Goal: Use online tool/utility

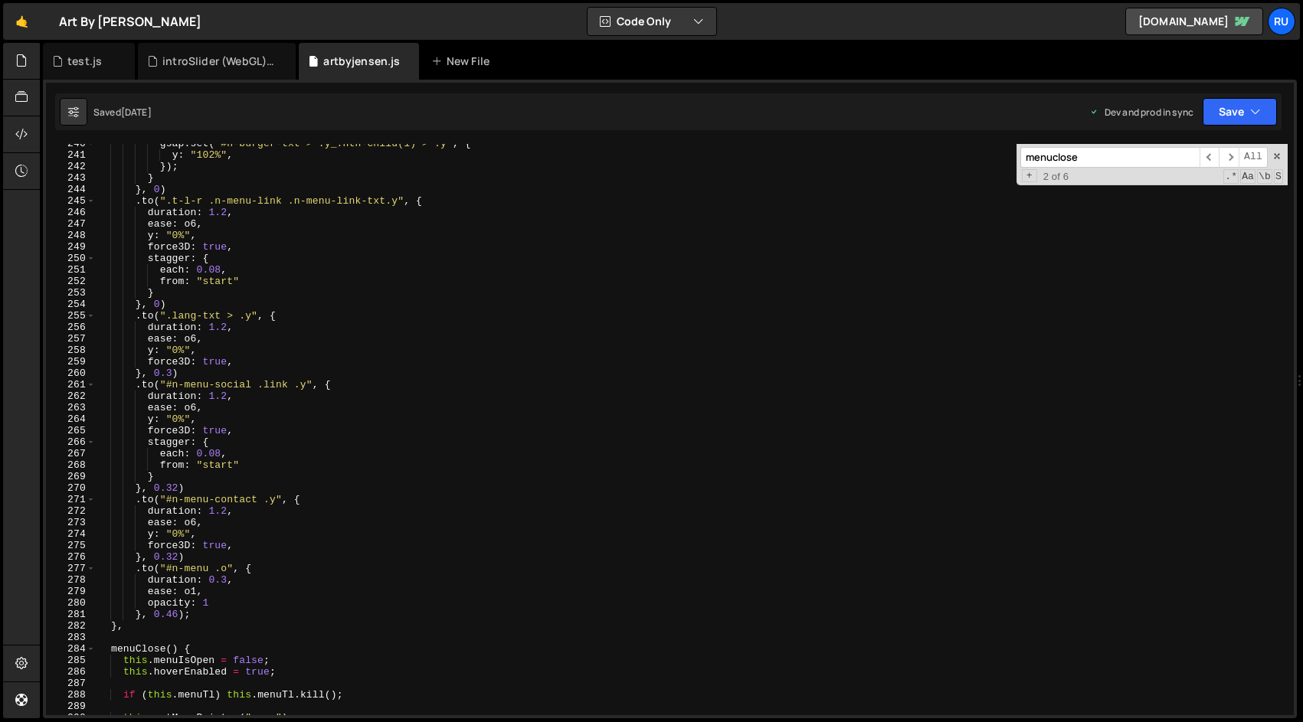
scroll to position [2866, 0]
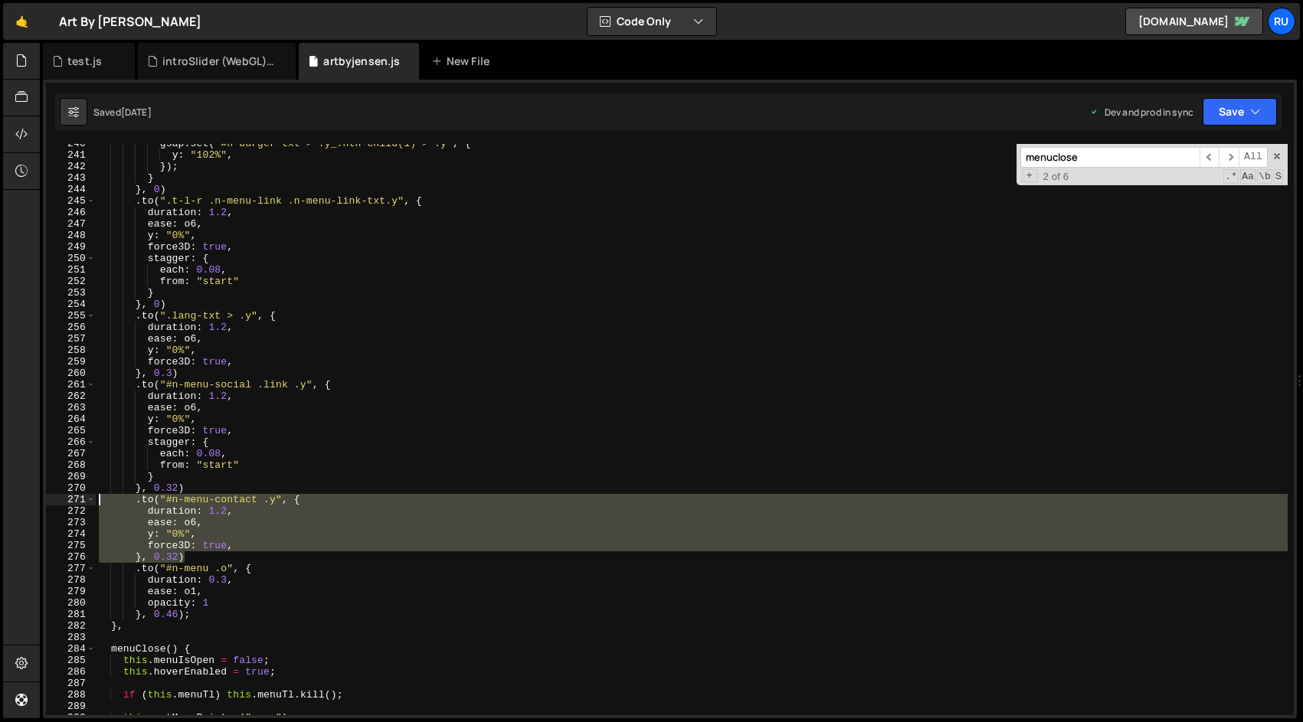
drag, startPoint x: 207, startPoint y: 555, endPoint x: 74, endPoint y: 502, distance: 143.6
click at [74, 502] on div "}, 0.32) 240 241 242 243 244 245 246 247 248 249 250 251 252 253 254 255 256 25…" at bounding box center [669, 429] width 1247 height 571
click at [198, 554] on div "gsap . set ( "#n-burger-txt > .y_:nth-child(1) > .y" , { y : "102%" , }) ; } } …" at bounding box center [692, 429] width 1192 height 571
type textarea "}, 0.32)"
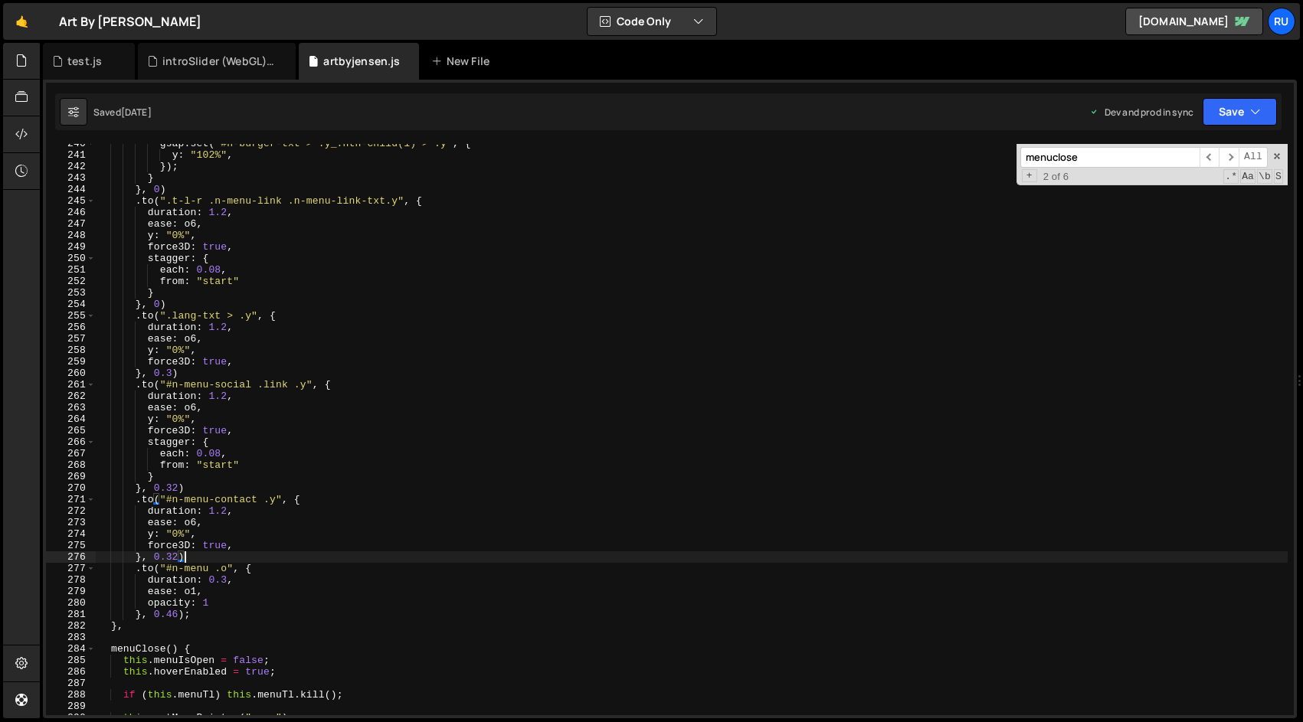
scroll to position [0, 2]
paste textarea "}, 0.32)"
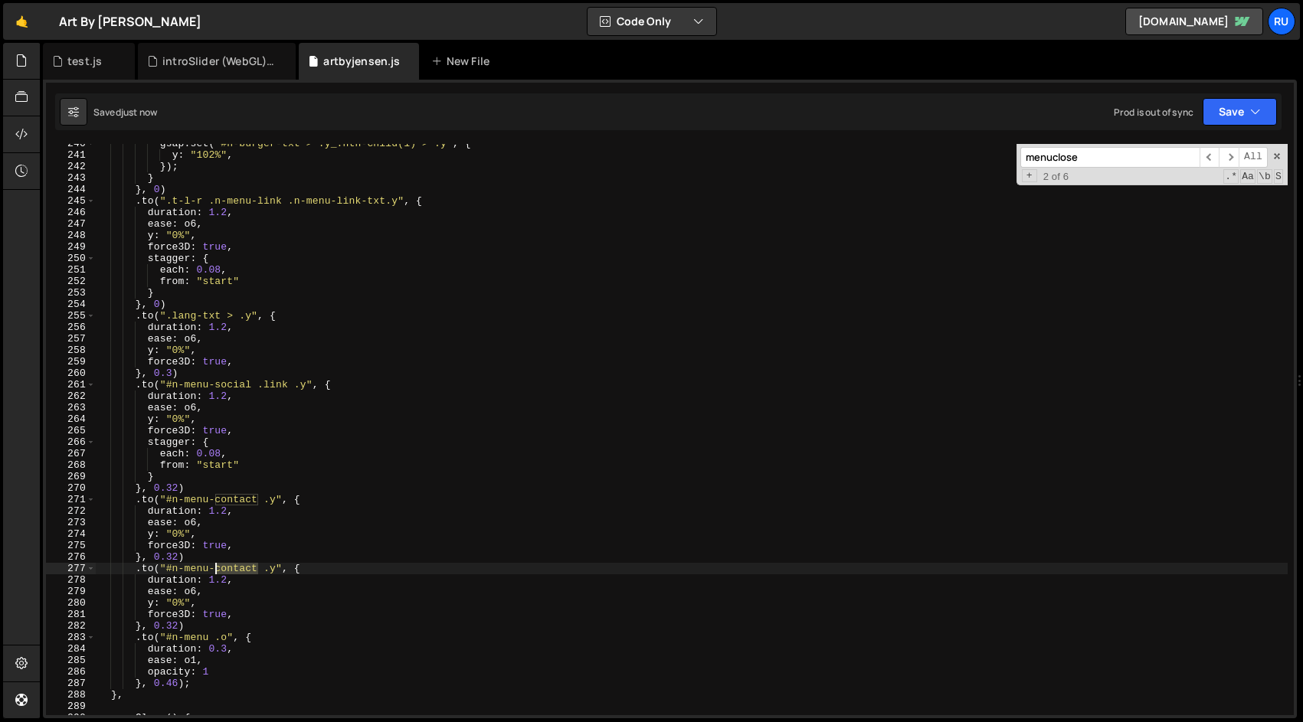
drag, startPoint x: 258, startPoint y: 569, endPoint x: 214, endPoint y: 570, distance: 44.4
click at [214, 570] on div "gsap . set ( "#n-burger-txt > .y_:nth-child(1) > .y" , { y : "102%" , }) ; } } …" at bounding box center [692, 435] width 1192 height 594
click at [1247, 97] on div "Saved just now Prod is out of sync Upgrade to Edit Save Save to Staging S Saved…" at bounding box center [668, 111] width 1226 height 37
click at [1245, 111] on button "Save" at bounding box center [1239, 112] width 74 height 28
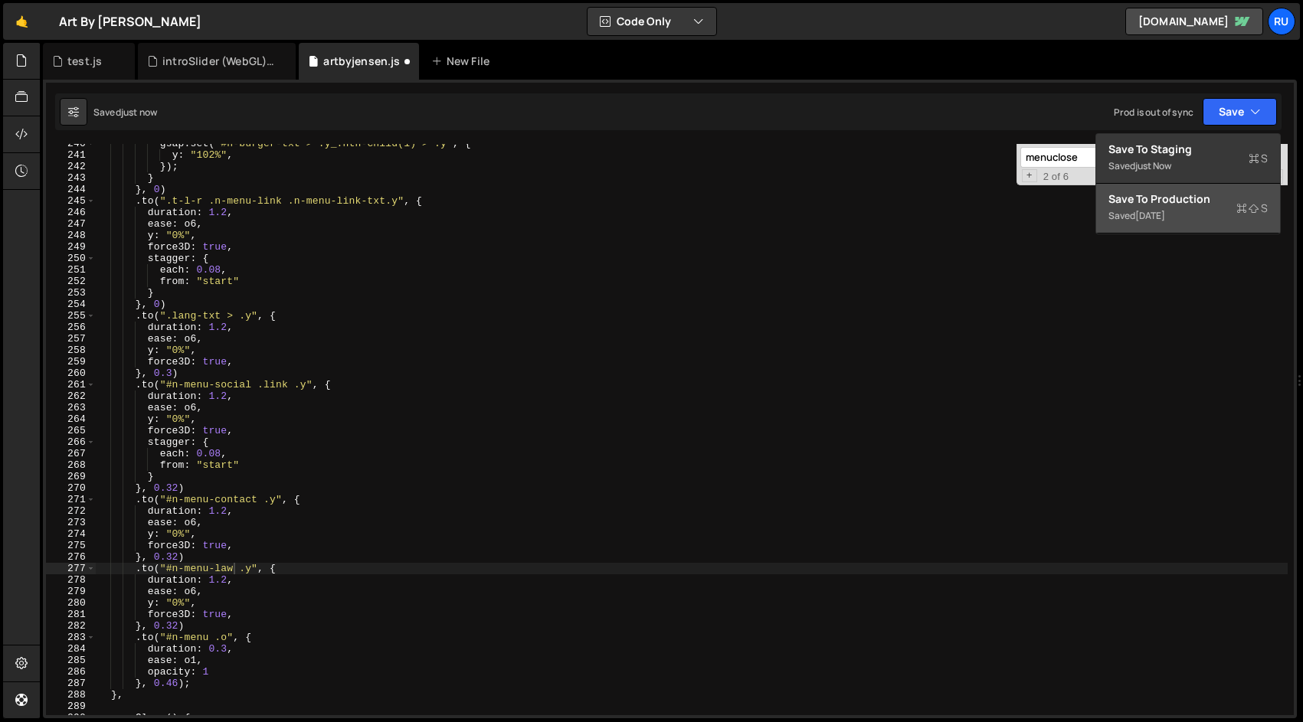
click at [1230, 211] on div "Saved [DATE]" at bounding box center [1187, 216] width 159 height 18
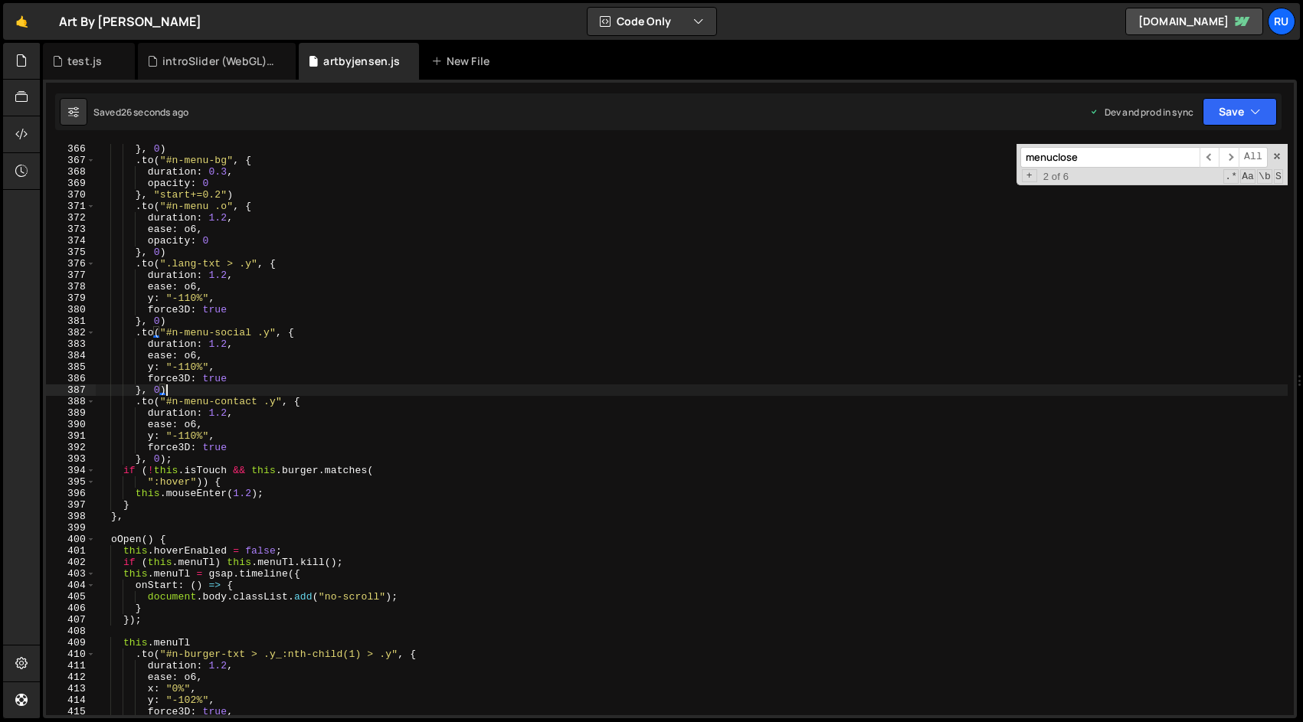
scroll to position [0, 4]
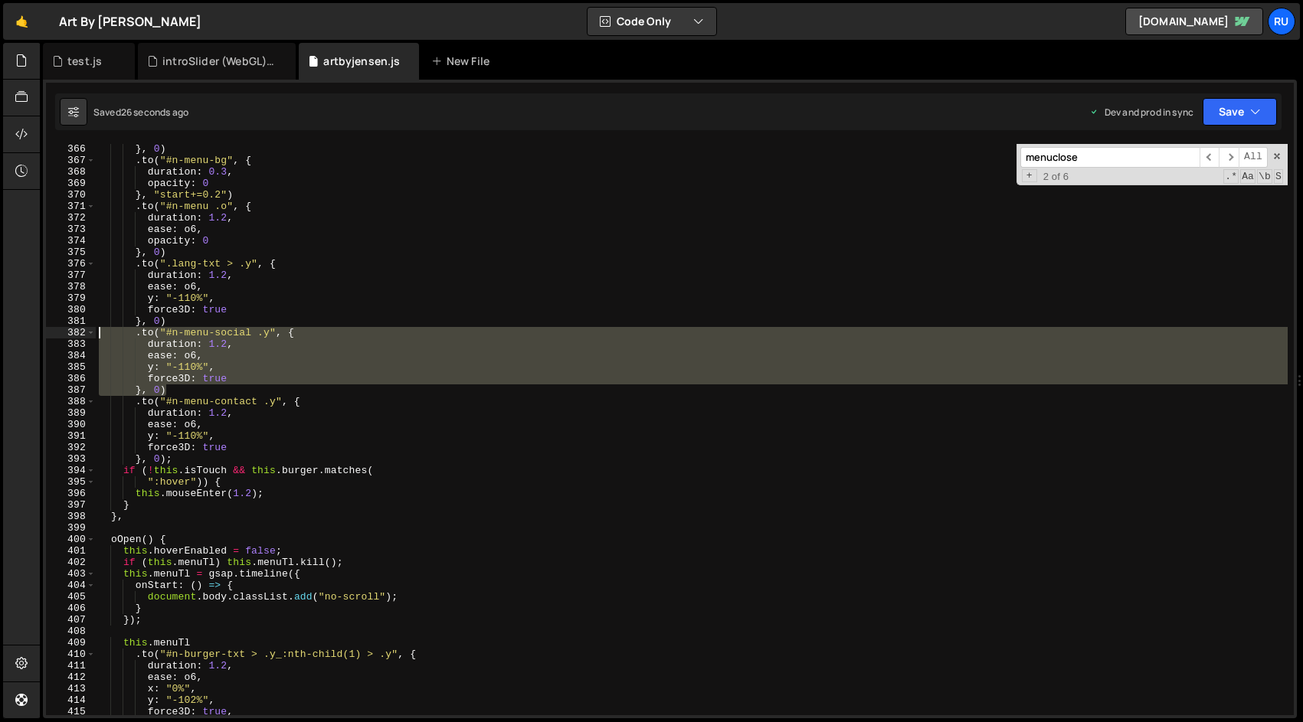
drag, startPoint x: 178, startPoint y: 389, endPoint x: 74, endPoint y: 336, distance: 116.1
click at [74, 336] on div "}, 0) 366 367 368 369 370 371 372 373 374 375 376 377 378 379 380 381 382 383 3…" at bounding box center [669, 429] width 1247 height 571
click at [199, 390] on div "} , 0 ) . to ( "#n-menu-bg" , { duration : 0.3 , opacity : 0 } , "start+=0.2" )…" at bounding box center [692, 429] width 1192 height 571
type textarea "}, 0)"
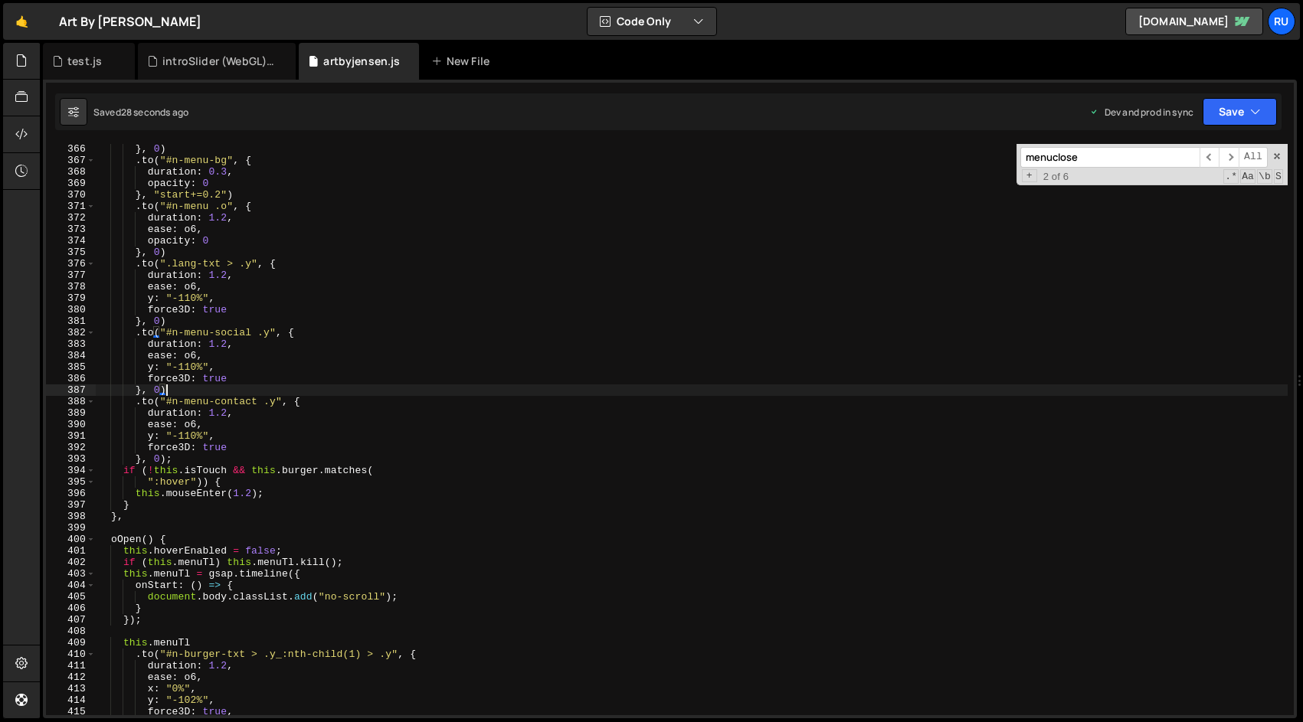
scroll to position [0, 2]
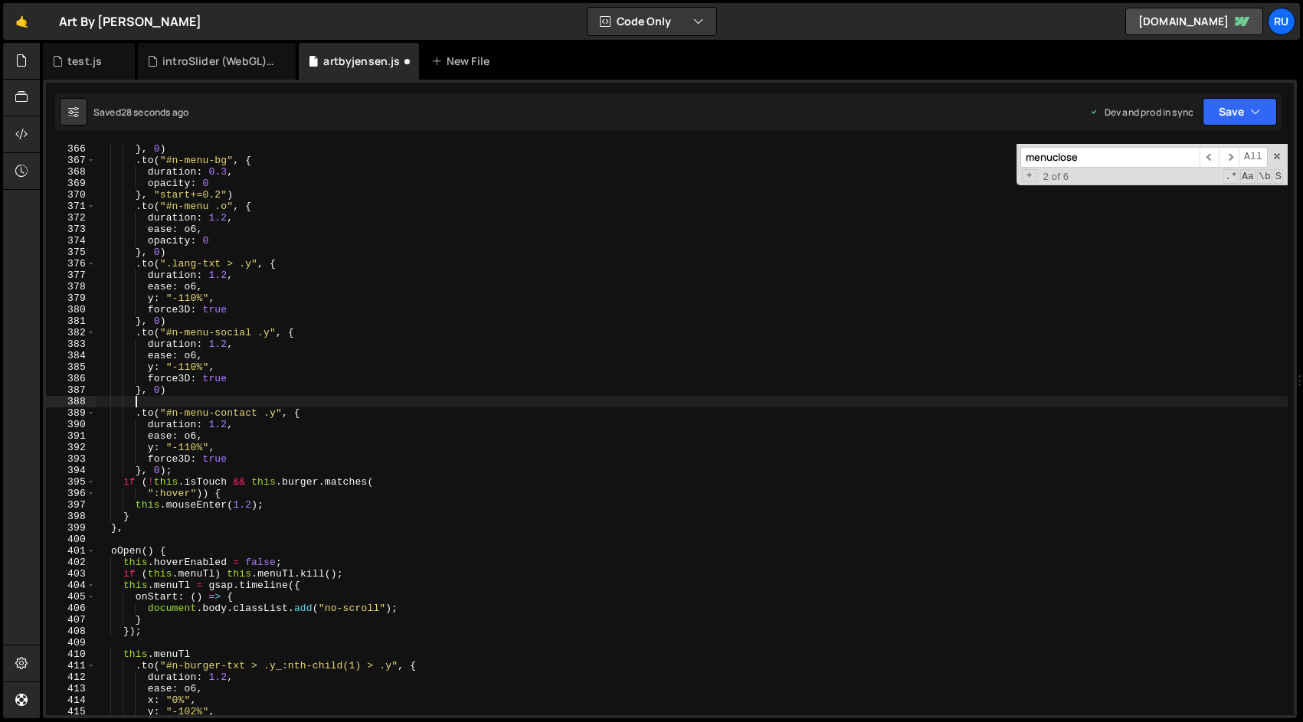
paste textarea "}, 0)"
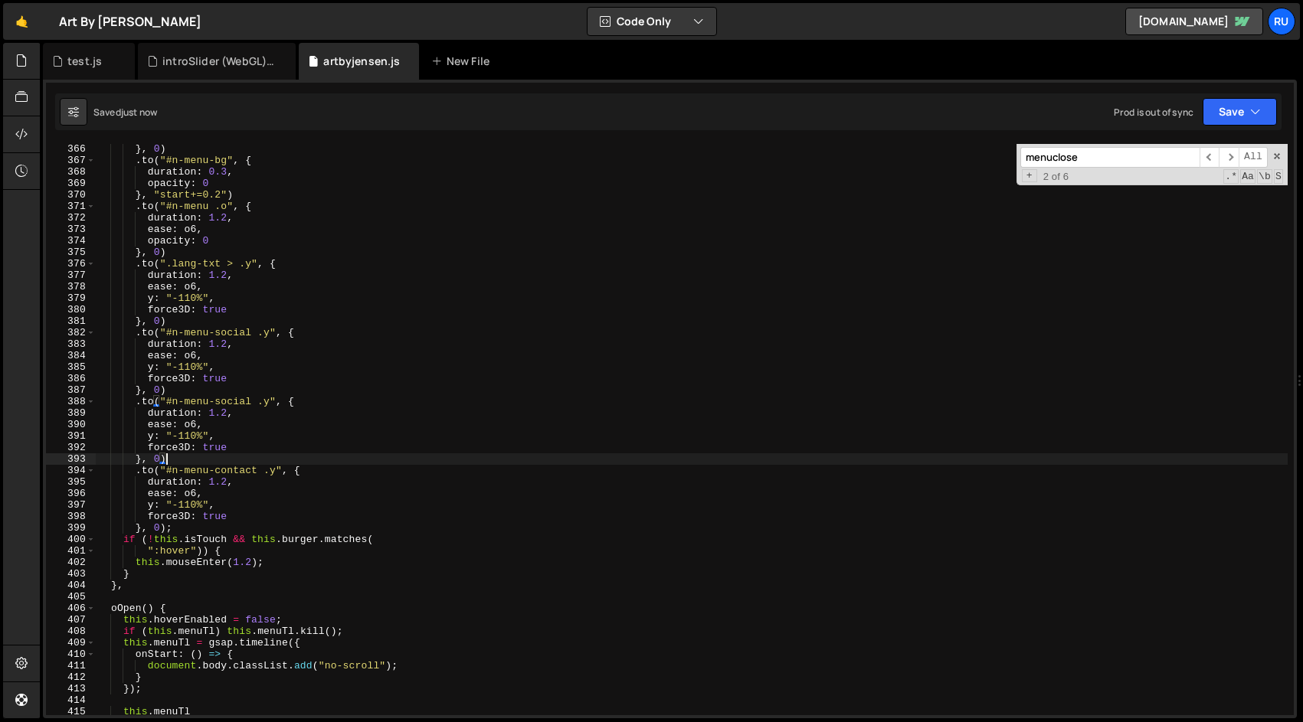
type textarea "});"
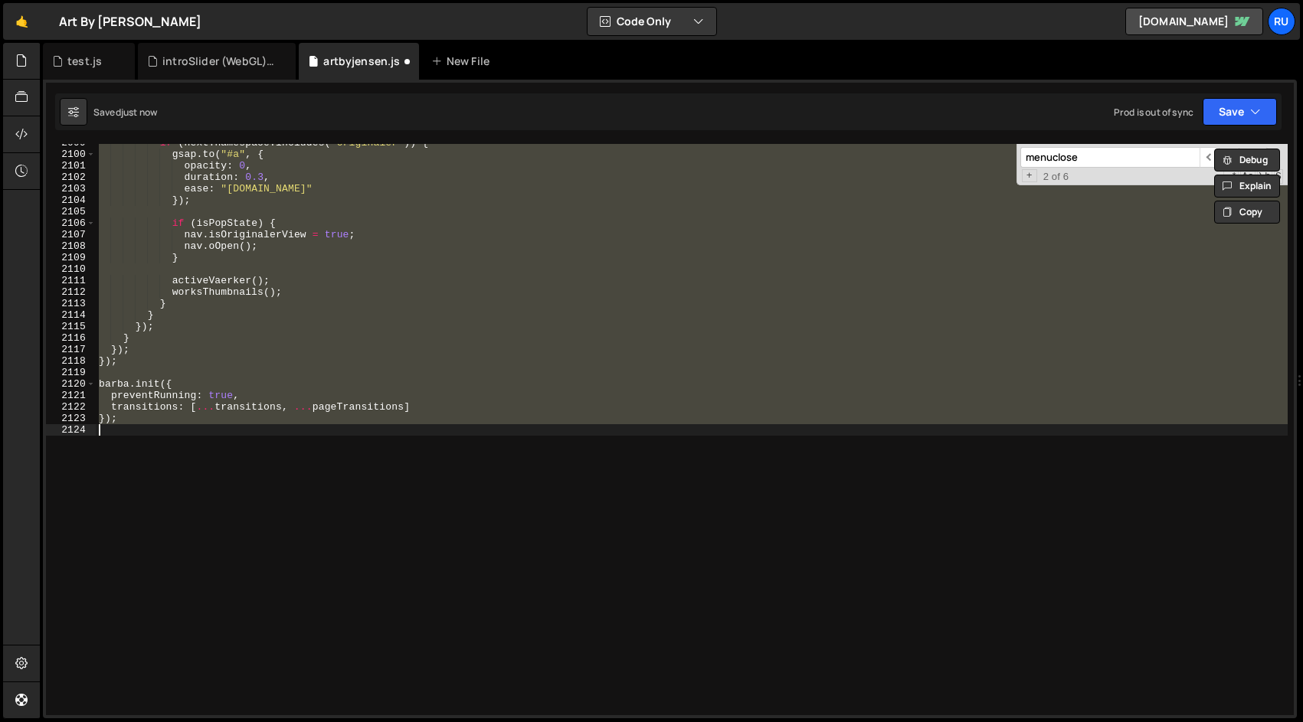
scroll to position [4275, 0]
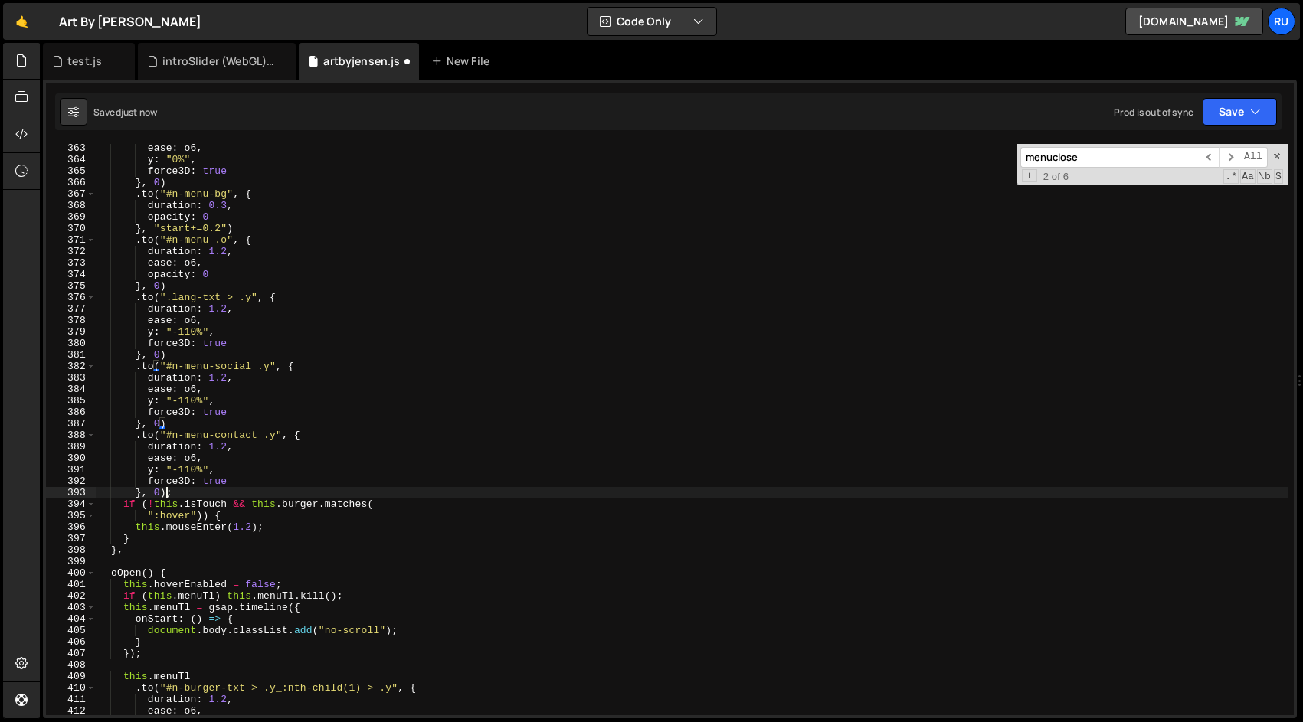
click at [166, 495] on div "ease : o6 , y : "0%" , force3D : true } , 0 ) . to ( "#n-menu-bg" , { duration …" at bounding box center [692, 439] width 1192 height 594
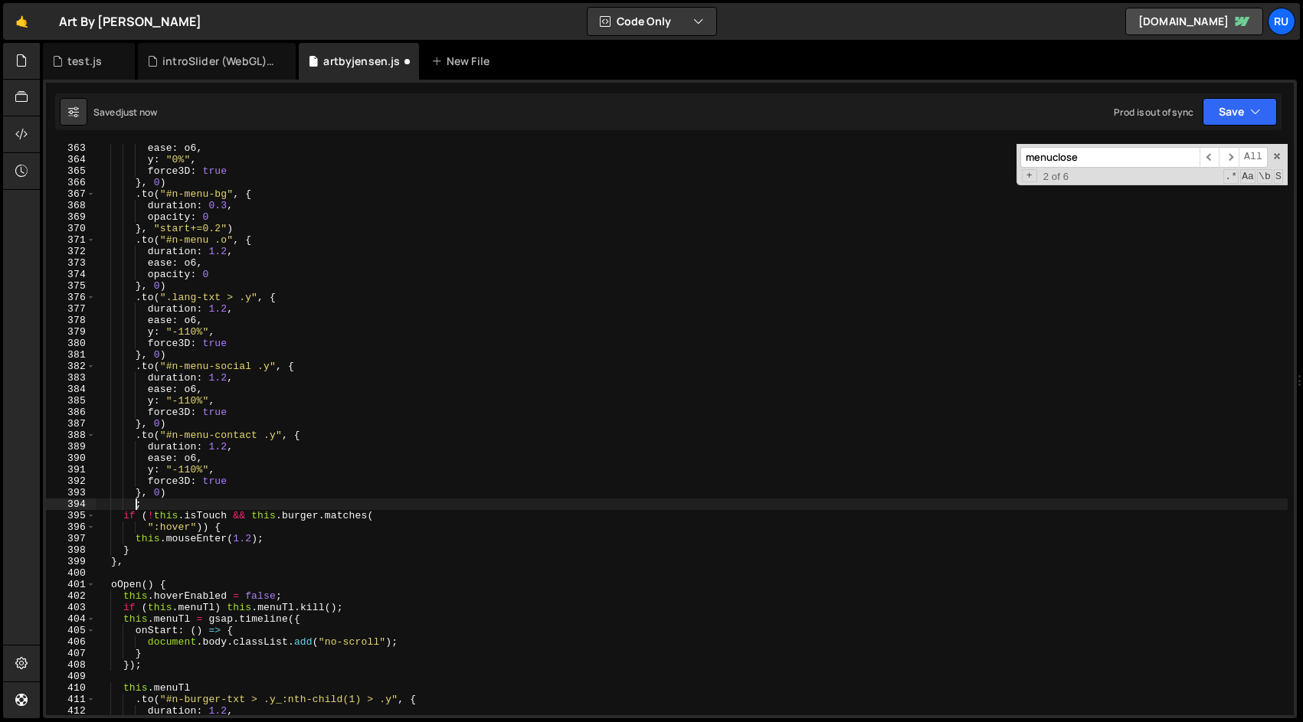
paste textarea "}, 0)"
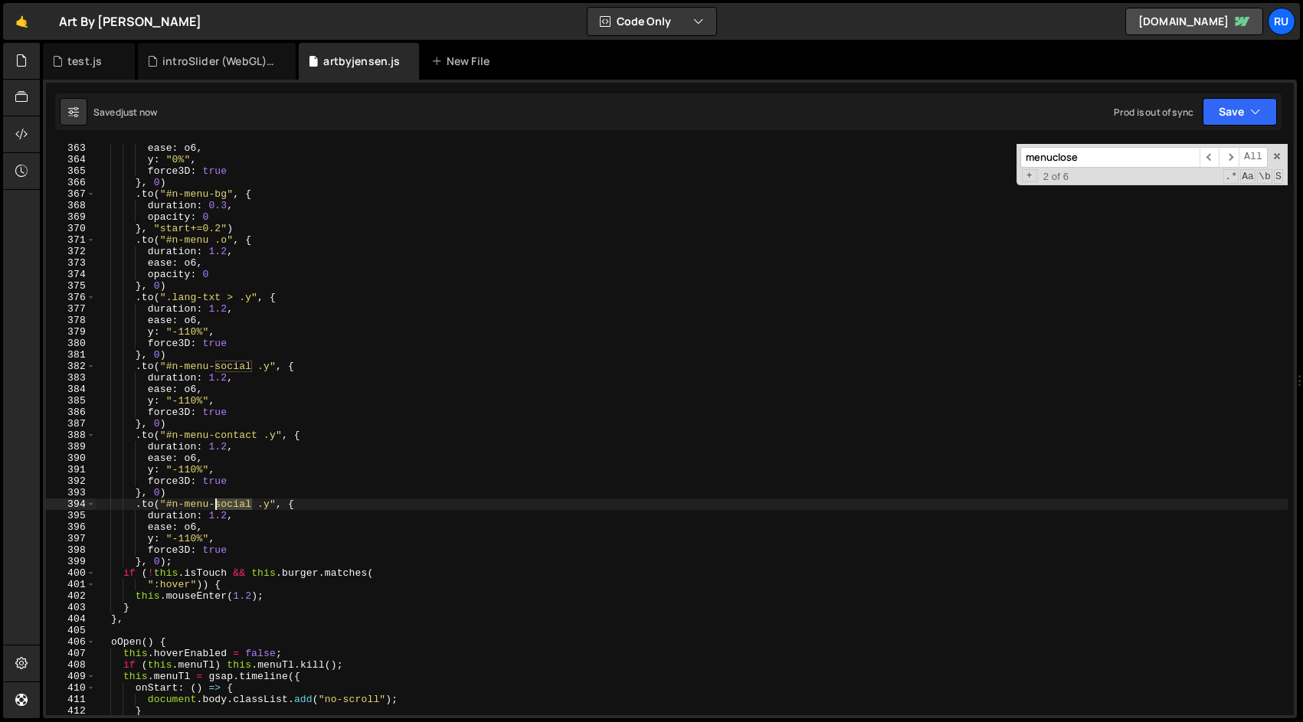
drag, startPoint x: 253, startPoint y: 503, endPoint x: 217, endPoint y: 503, distance: 35.2
click at [217, 503] on div "ease : o6 , y : "0%" , force3D : true } , 0 ) . to ( "#n-menu-bg" , { duration …" at bounding box center [692, 439] width 1192 height 594
click at [269, 479] on div "ease : o6 , y : "0%" , force3D : true } , 0 ) . to ( "#n-menu-bg" , { duration …" at bounding box center [692, 439] width 1192 height 594
type textarea "force3D: true"
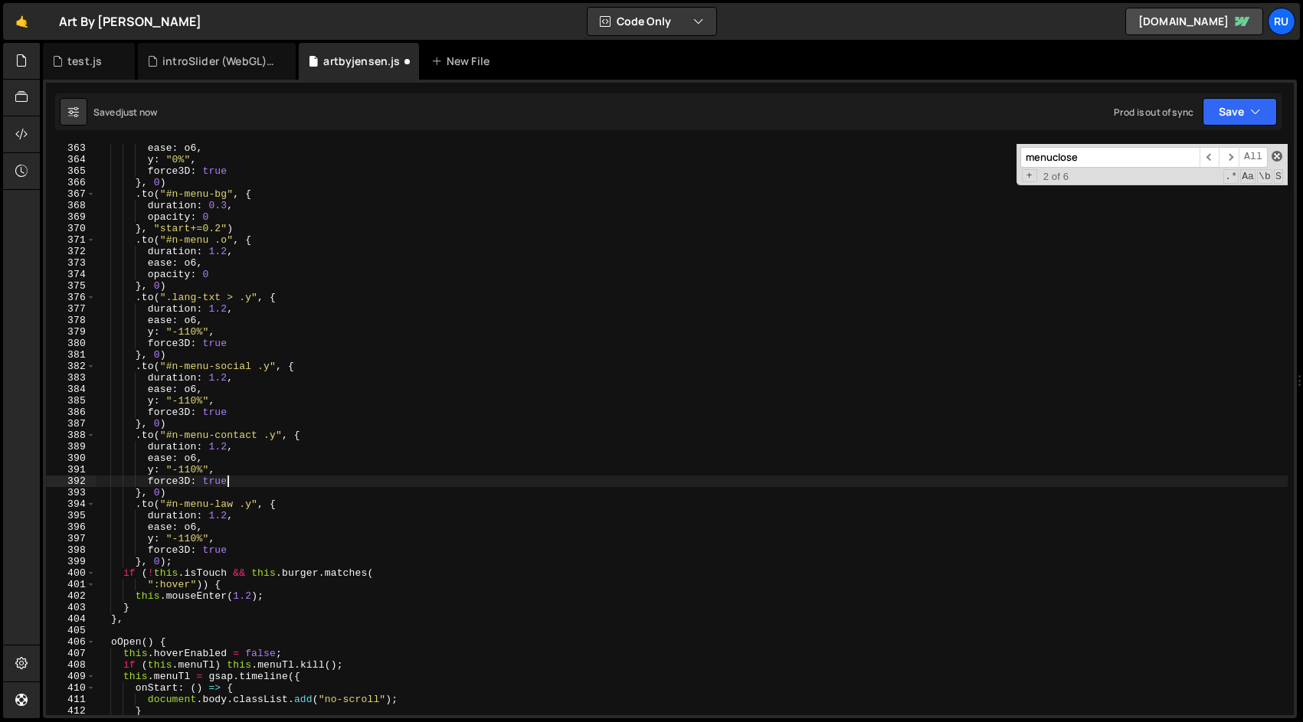
click at [1276, 155] on span at bounding box center [1276, 156] width 11 height 11
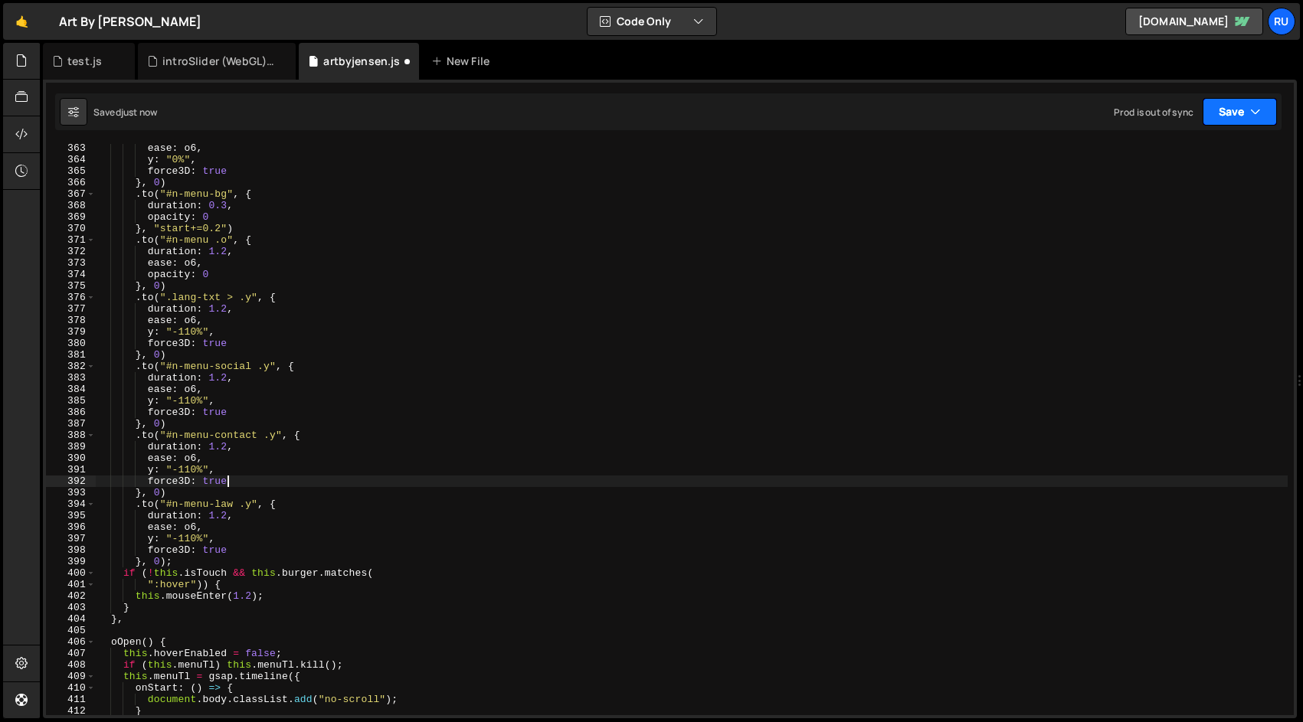
click at [1234, 119] on button "Save" at bounding box center [1239, 112] width 74 height 28
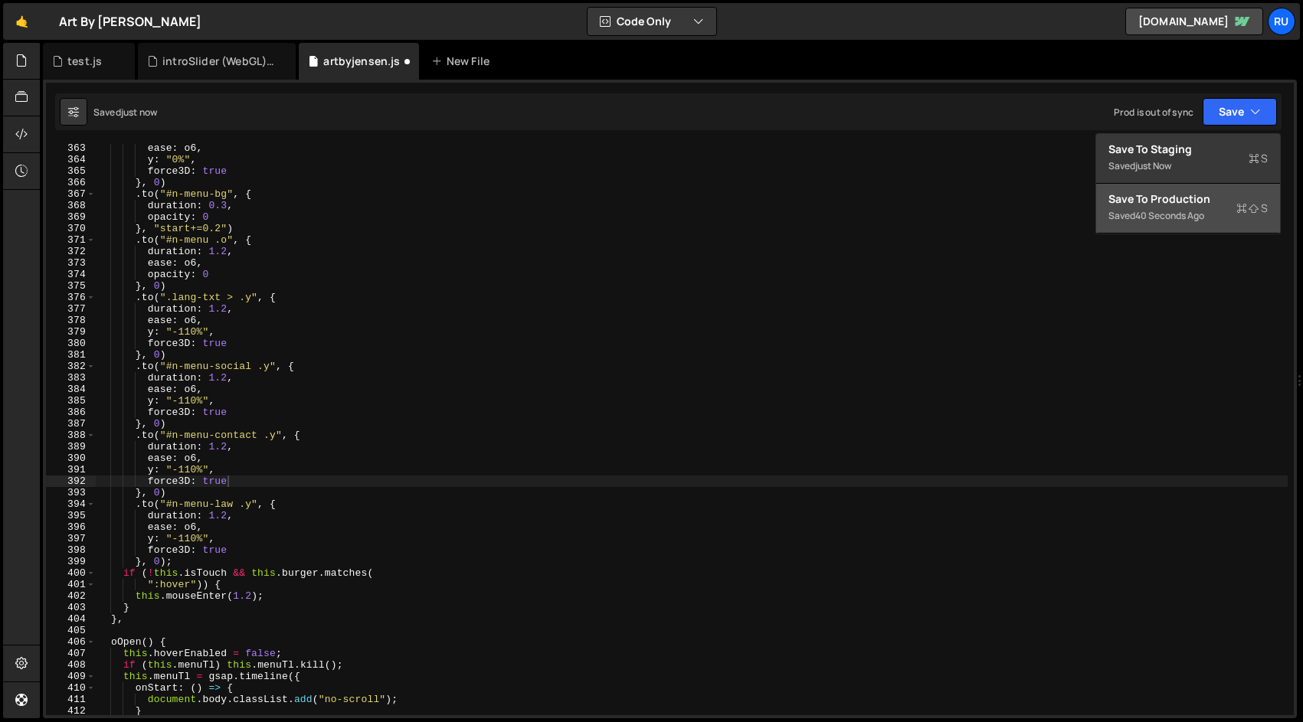
click at [1220, 208] on div "Saved 40 seconds ago" at bounding box center [1187, 216] width 159 height 18
